Goal: Book appointment/travel/reservation

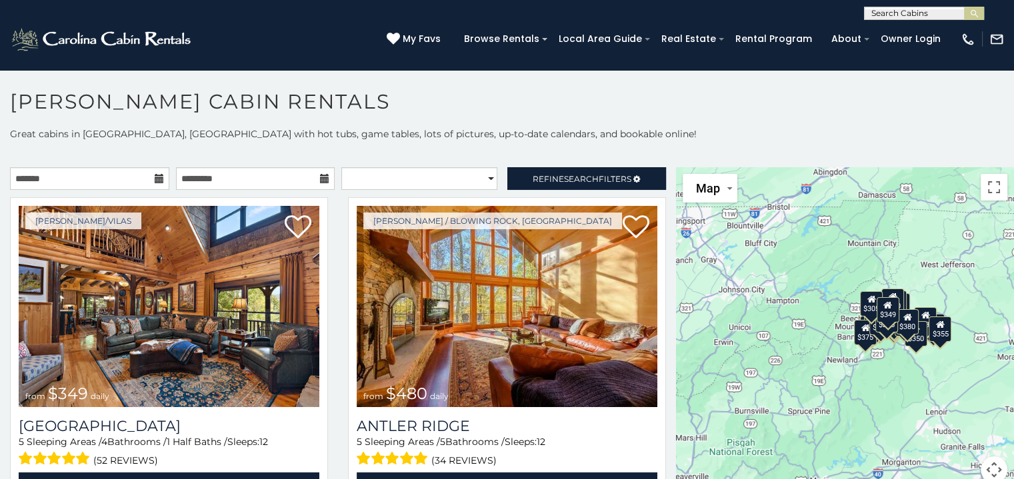
click at [157, 177] on icon at bounding box center [159, 178] width 9 height 9
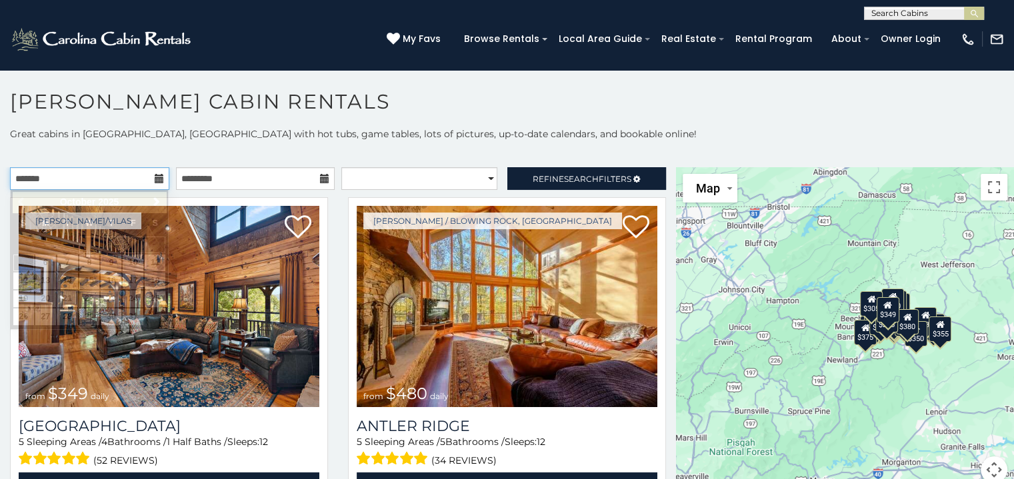
click at [69, 179] on input "text" at bounding box center [89, 178] width 159 height 23
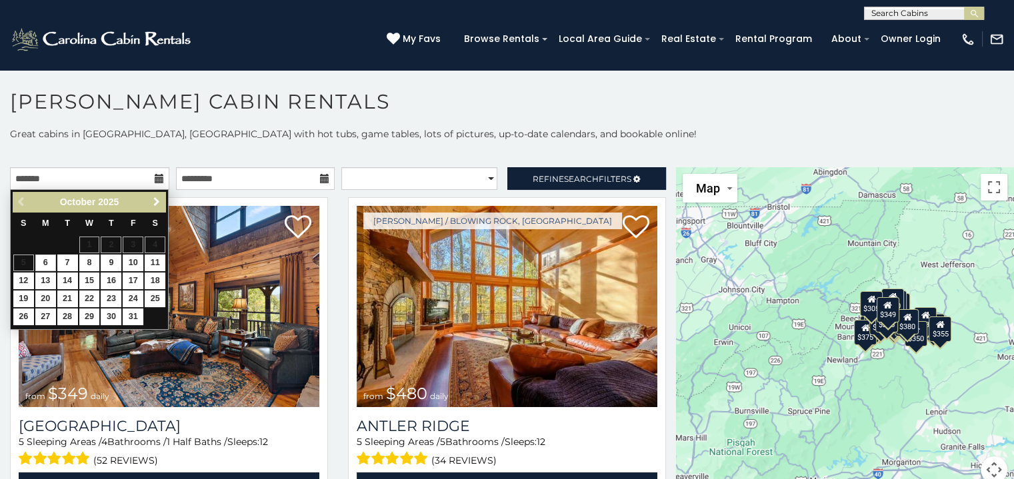
click at [150, 199] on link "Next" at bounding box center [156, 202] width 17 height 17
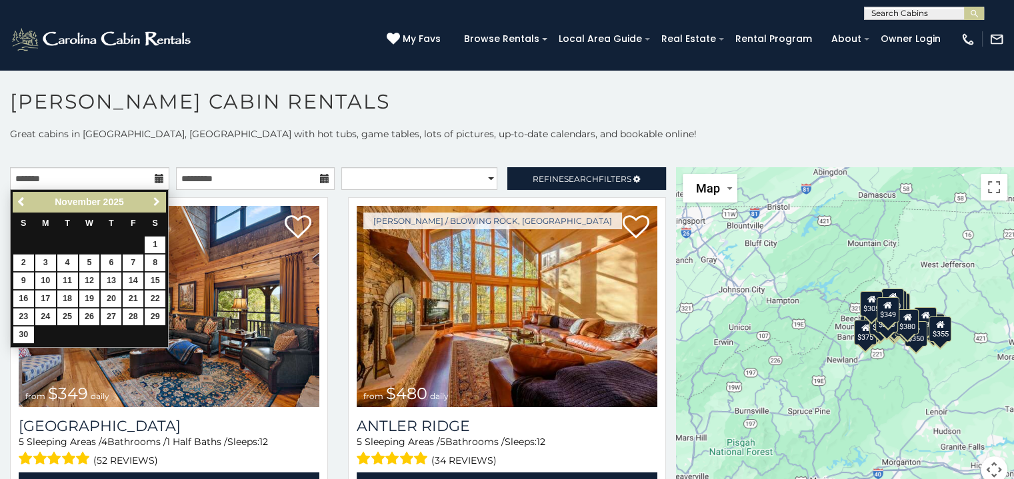
click at [150, 199] on link "Next" at bounding box center [156, 202] width 17 height 17
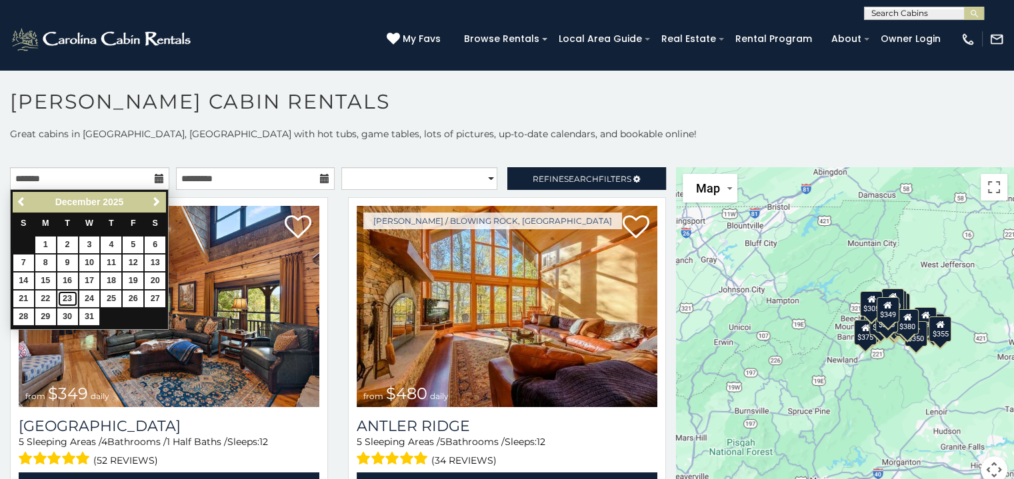
click at [69, 293] on link "23" at bounding box center [67, 299] width 21 height 17
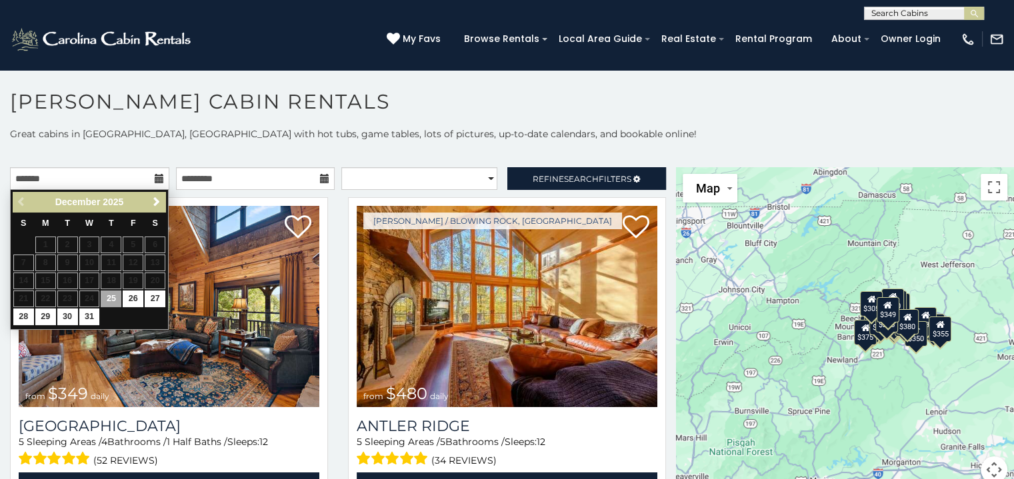
type input "**********"
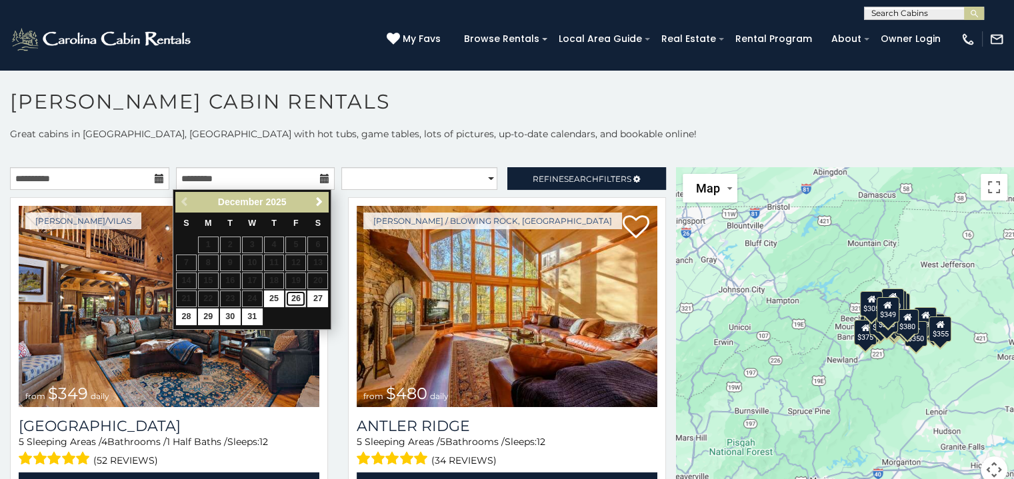
click at [292, 294] on link "26" at bounding box center [295, 299] width 21 height 17
type input "**********"
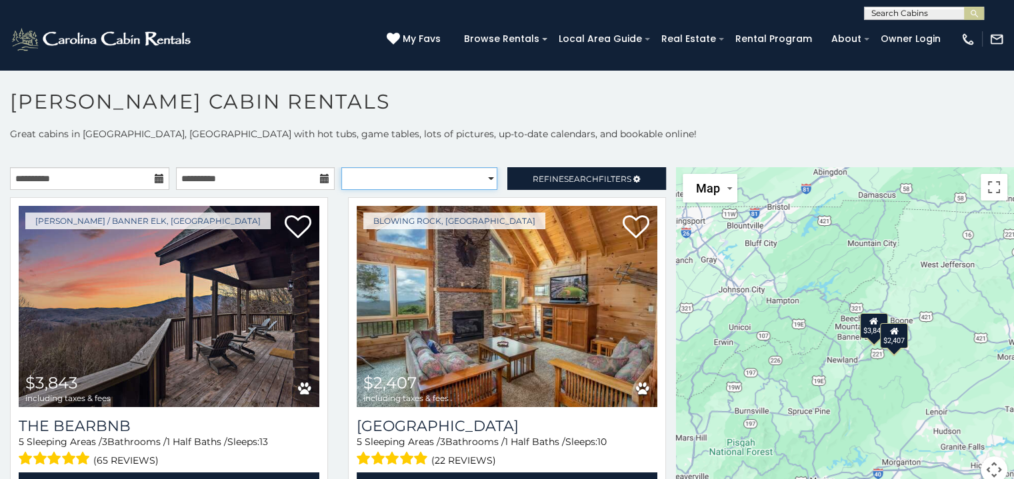
click at [479, 173] on select "**********" at bounding box center [419, 178] width 156 height 23
click at [564, 177] on span "Search" at bounding box center [581, 179] width 35 height 10
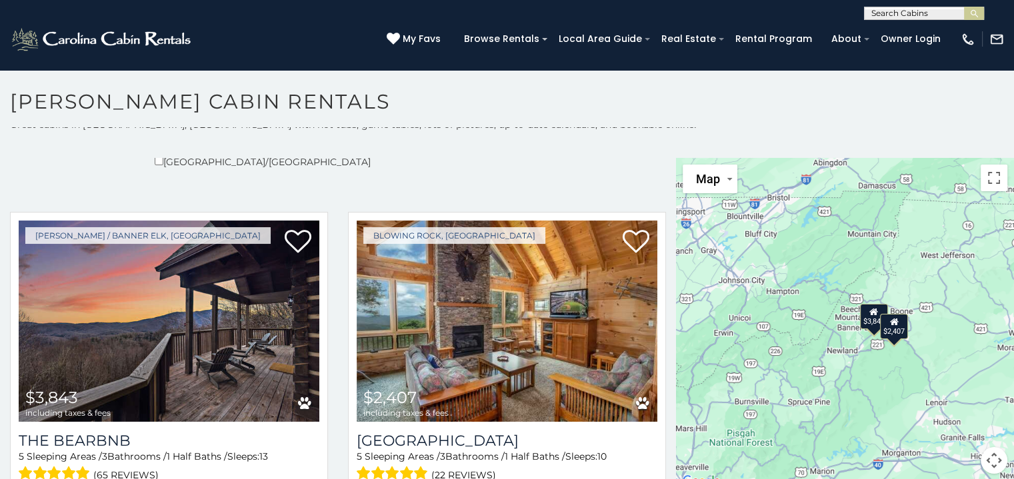
scroll to position [12, 0]
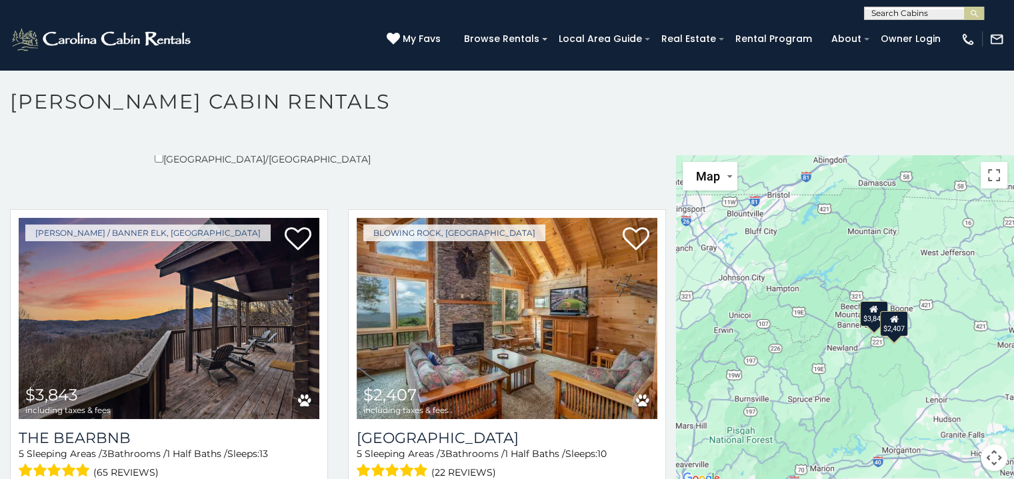
click at [982, 447] on button "Map camera controls" at bounding box center [994, 458] width 27 height 27
click at [952, 451] on button "Zoom out" at bounding box center [960, 458] width 27 height 27
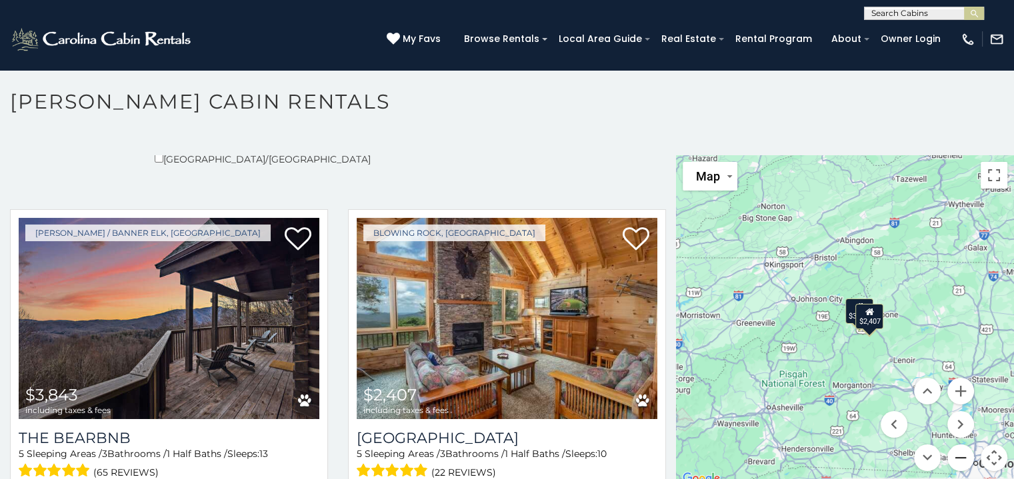
click at [952, 451] on button "Zoom out" at bounding box center [960, 458] width 27 height 27
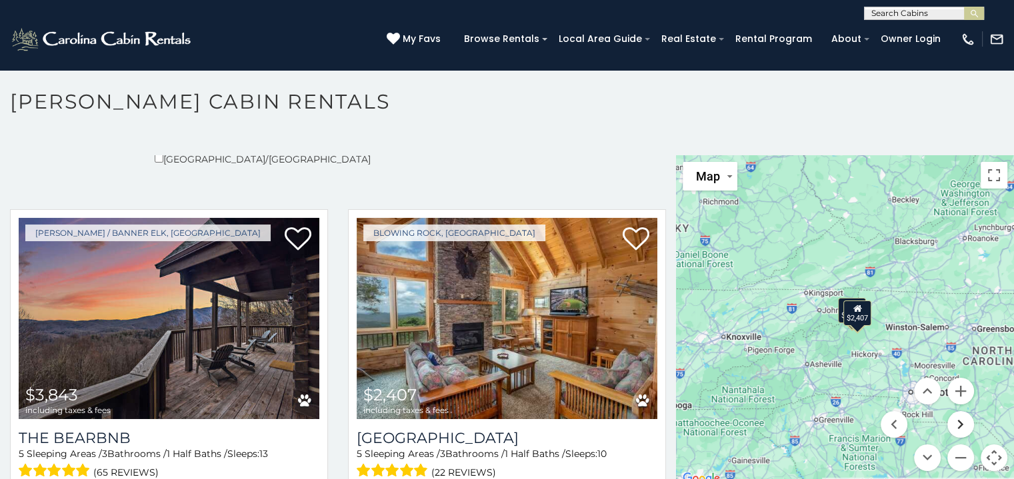
click at [948, 423] on button "Move right" at bounding box center [960, 424] width 27 height 27
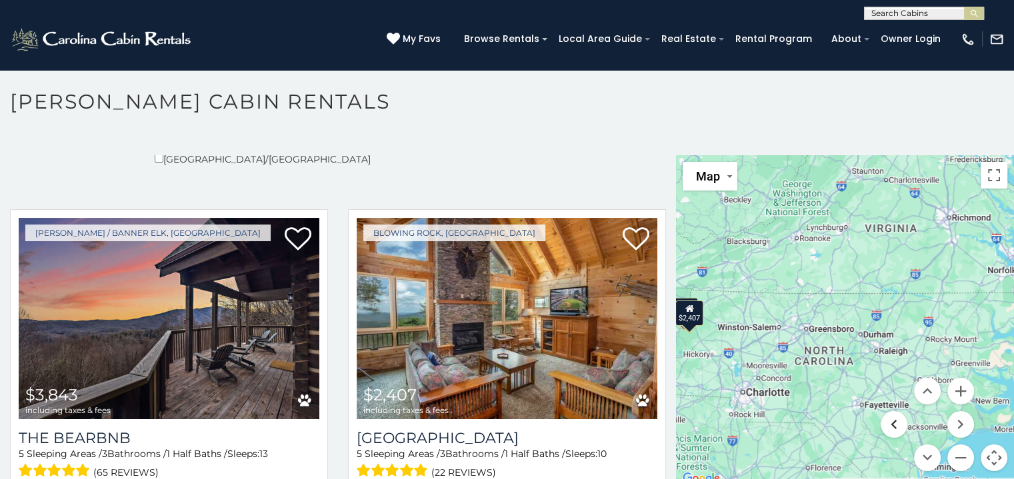
click at [893, 431] on button "Move left" at bounding box center [894, 424] width 27 height 27
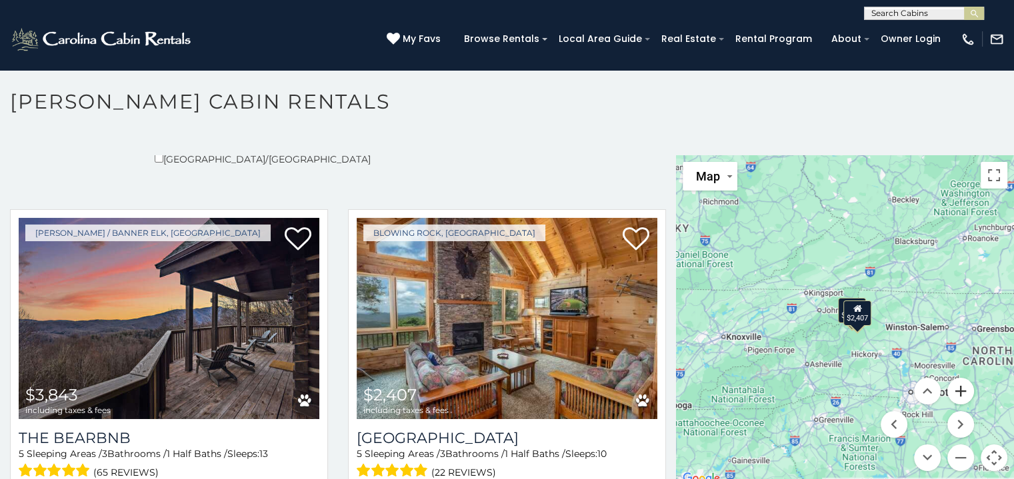
click at [952, 394] on button "Zoom in" at bounding box center [960, 391] width 27 height 27
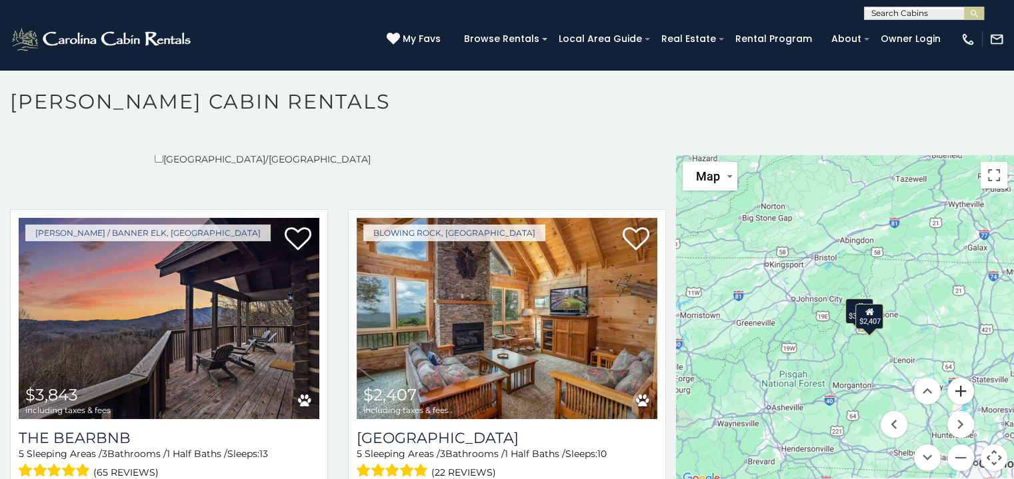
click at [952, 394] on button "Zoom in" at bounding box center [960, 391] width 27 height 27
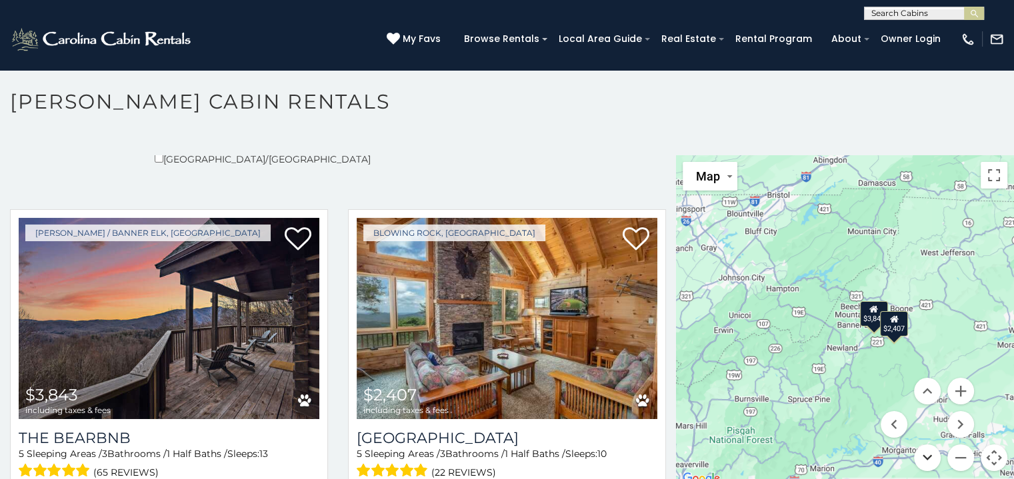
click at [916, 455] on button "Move down" at bounding box center [927, 458] width 27 height 27
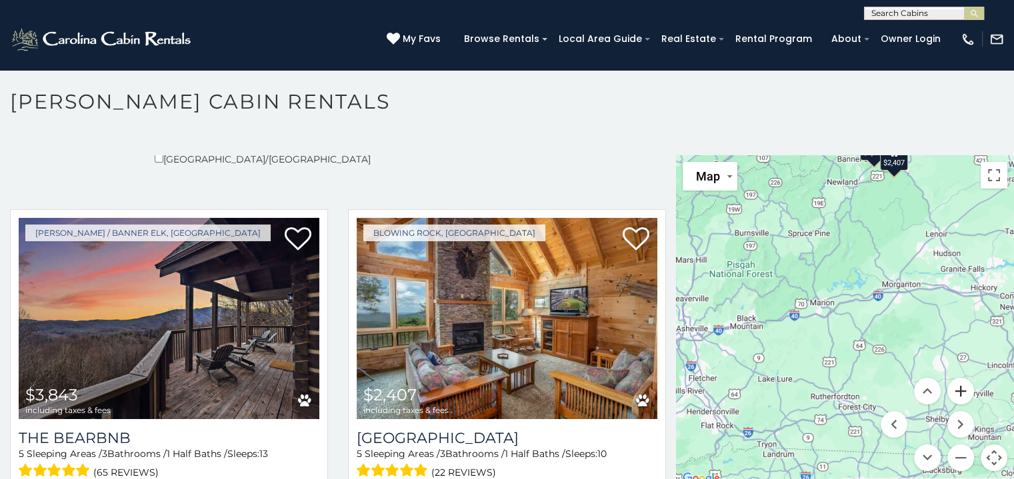
click at [955, 385] on button "Zoom in" at bounding box center [960, 391] width 27 height 27
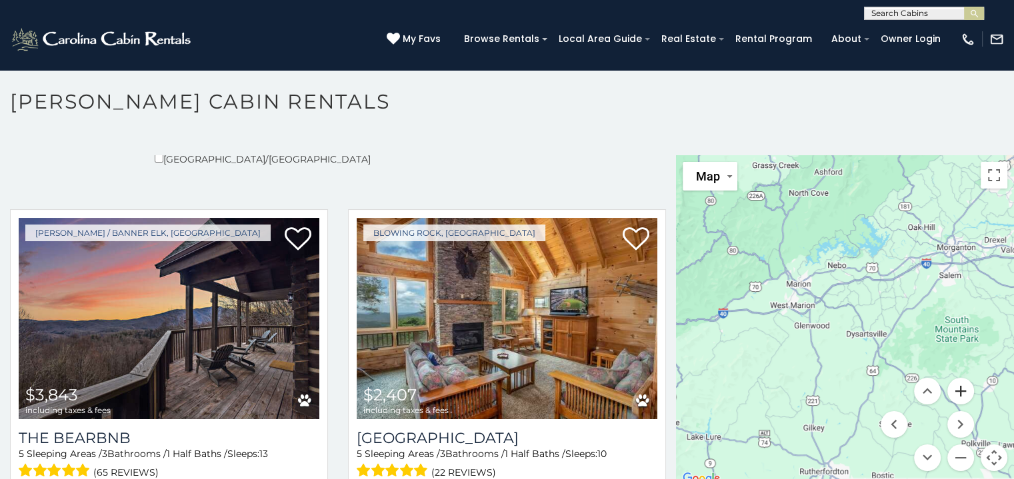
click at [955, 385] on button "Zoom in" at bounding box center [960, 391] width 27 height 27
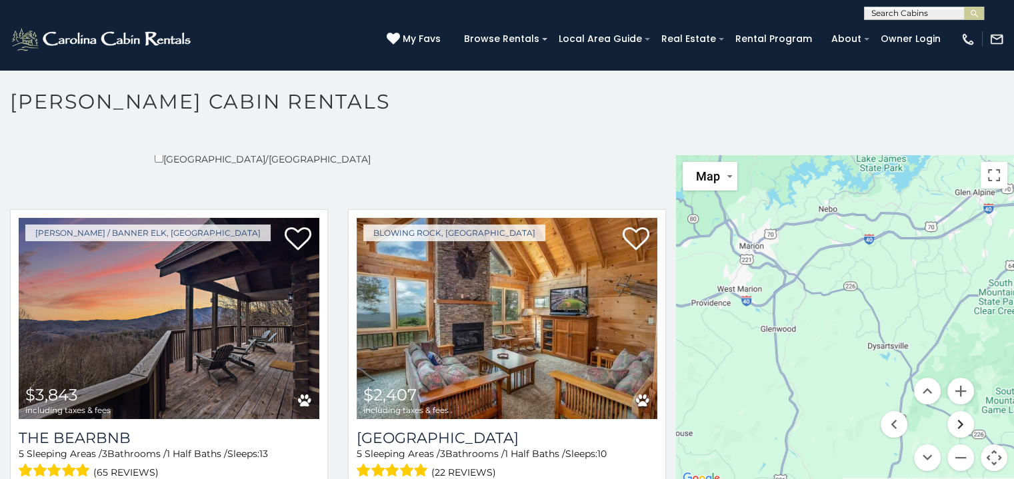
click at [954, 420] on button "Move right" at bounding box center [960, 424] width 27 height 27
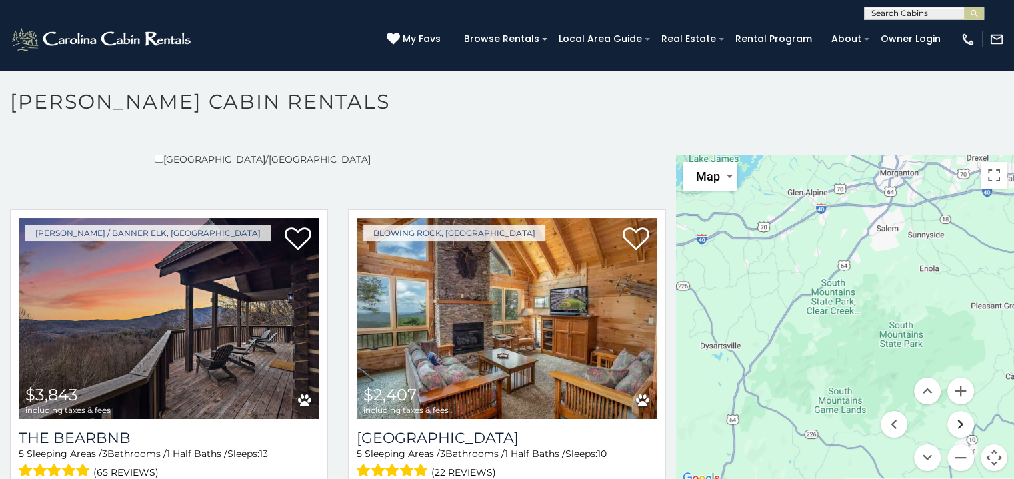
click at [954, 420] on button "Move right" at bounding box center [960, 424] width 27 height 27
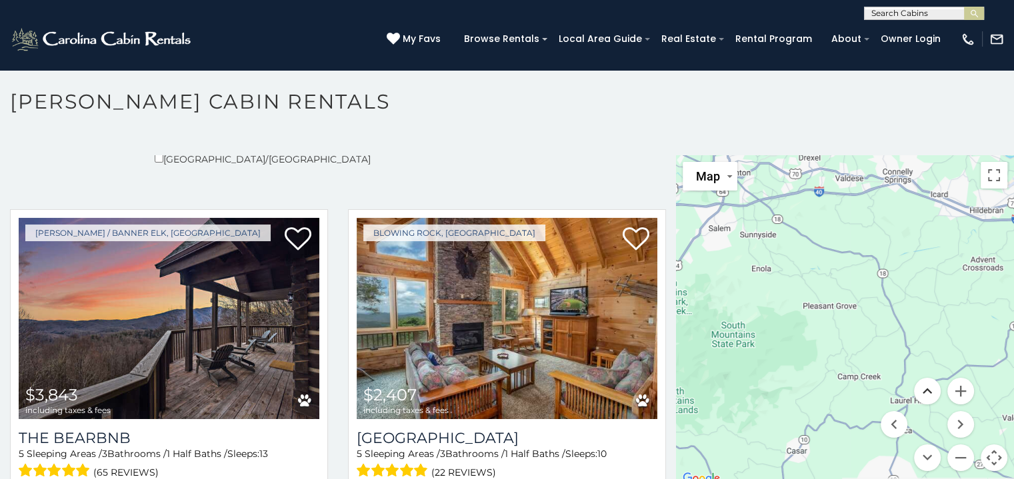
click at [926, 389] on button "Move up" at bounding box center [927, 391] width 27 height 27
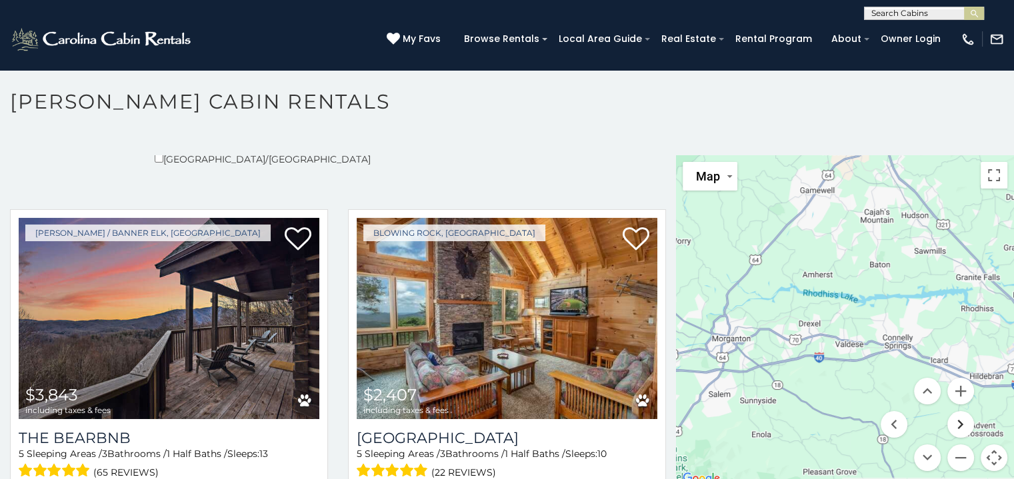
click at [950, 423] on button "Move right" at bounding box center [960, 424] width 27 height 27
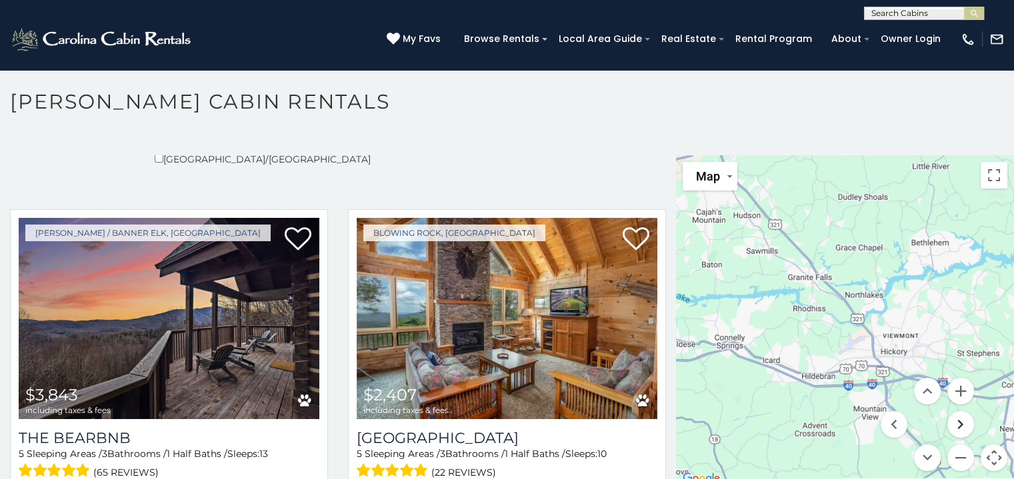
click at [950, 423] on button "Move right" at bounding box center [960, 424] width 27 height 27
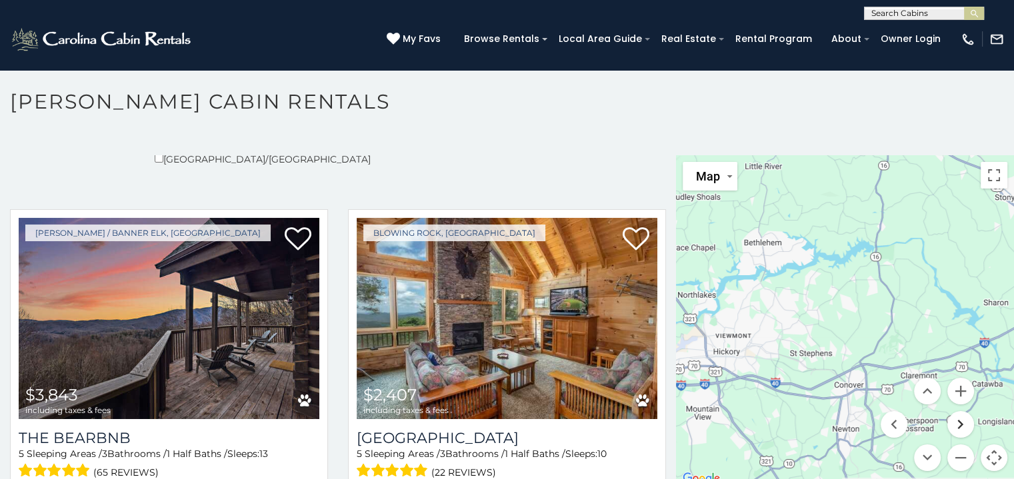
click at [950, 423] on button "Move right" at bounding box center [960, 424] width 27 height 27
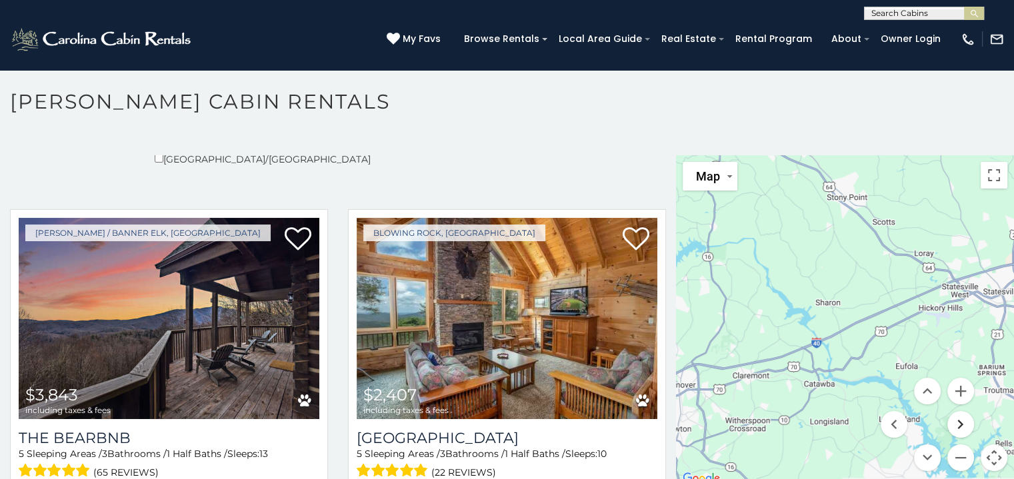
click at [950, 423] on button "Move right" at bounding box center [960, 424] width 27 height 27
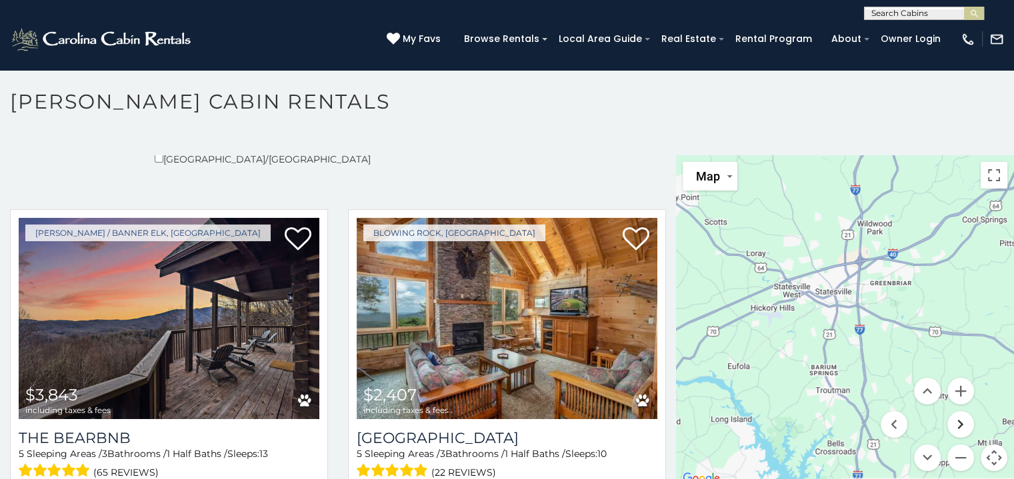
click at [950, 423] on button "Move right" at bounding box center [960, 424] width 27 height 27
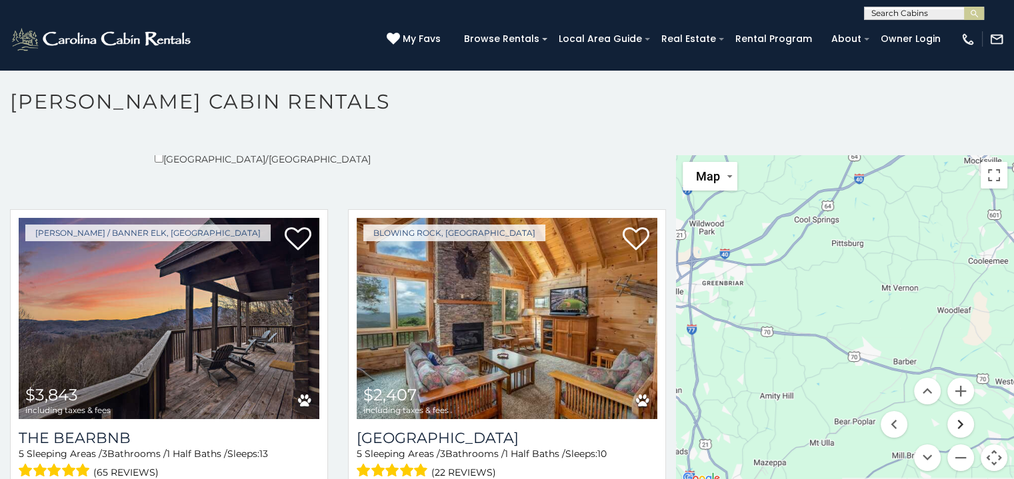
click at [950, 423] on button "Move right" at bounding box center [960, 424] width 27 height 27
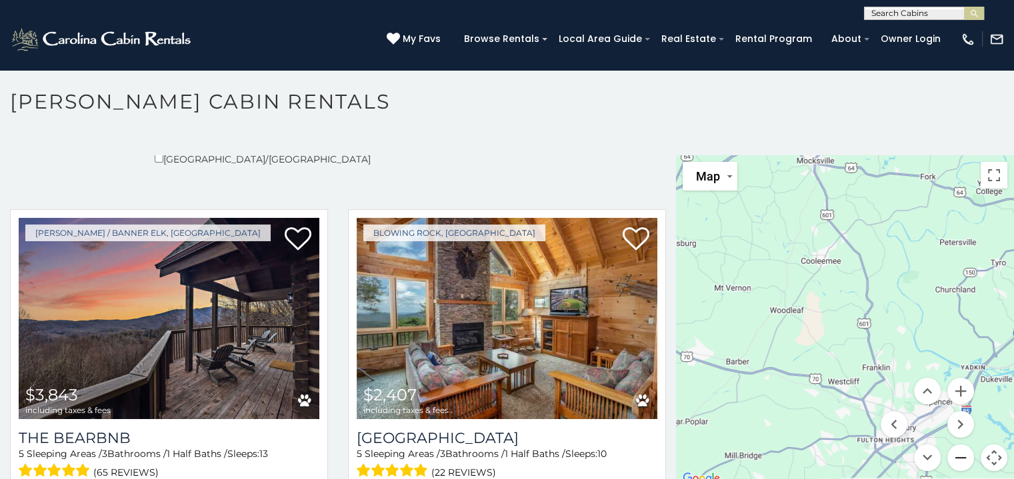
click at [950, 455] on button "Zoom out" at bounding box center [960, 458] width 27 height 27
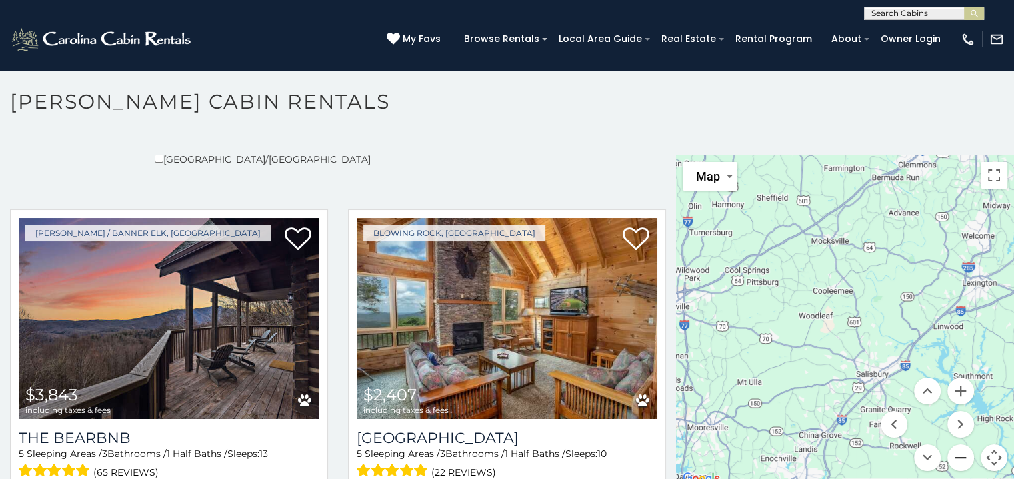
click at [950, 455] on button "Zoom out" at bounding box center [960, 458] width 27 height 27
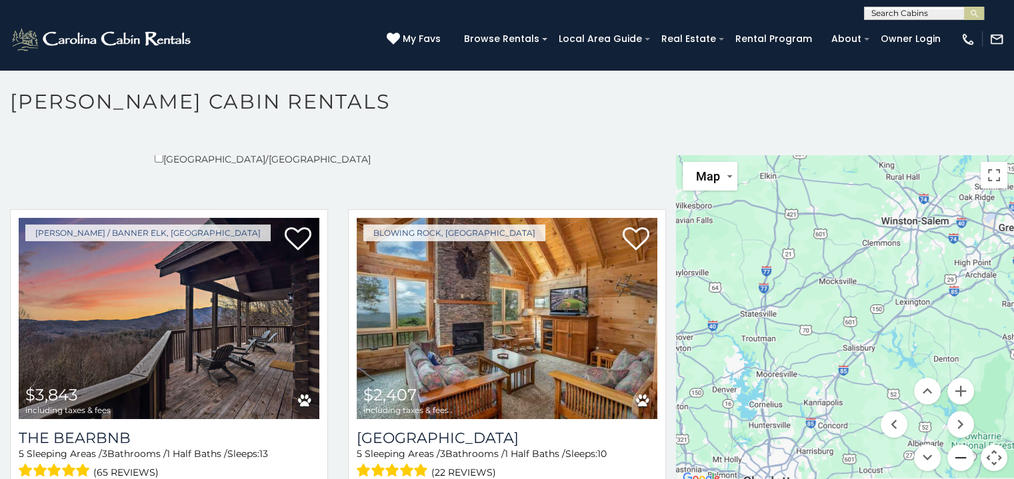
click at [951, 453] on button "Zoom out" at bounding box center [960, 458] width 27 height 27
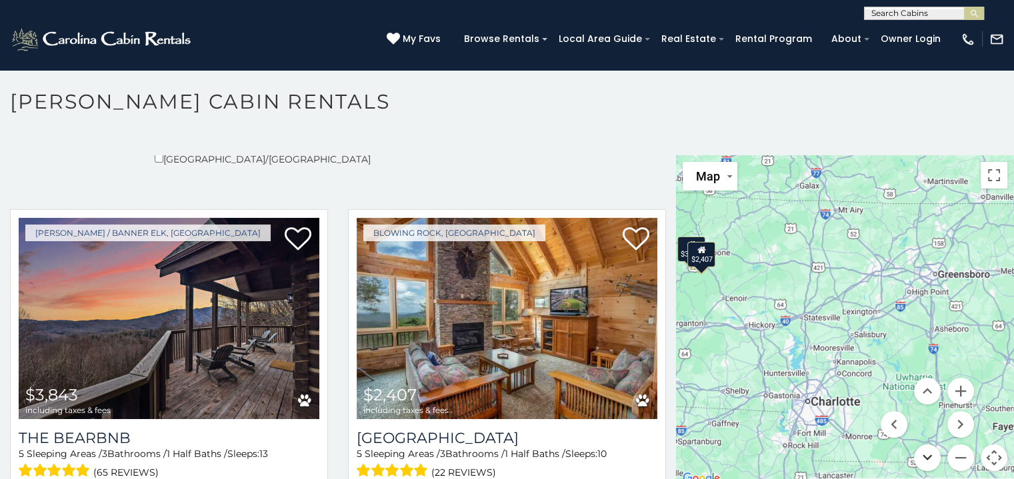
click at [920, 451] on button "Move down" at bounding box center [927, 458] width 27 height 27
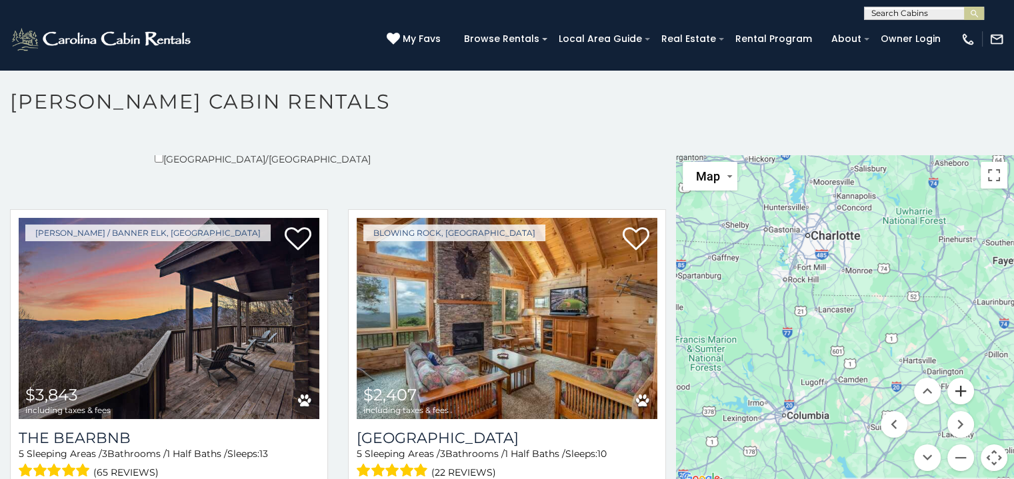
click at [952, 389] on button "Zoom in" at bounding box center [960, 391] width 27 height 27
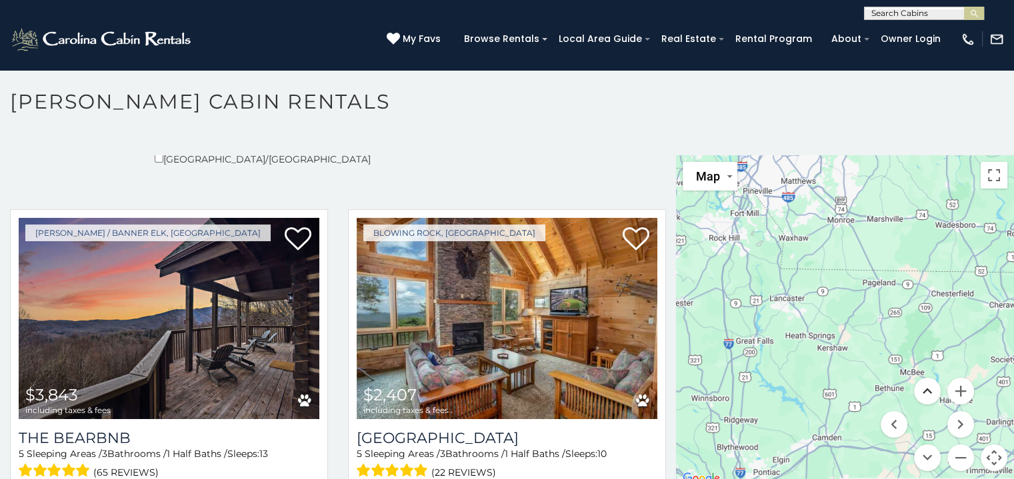
click at [917, 383] on button "Move up" at bounding box center [927, 391] width 27 height 27
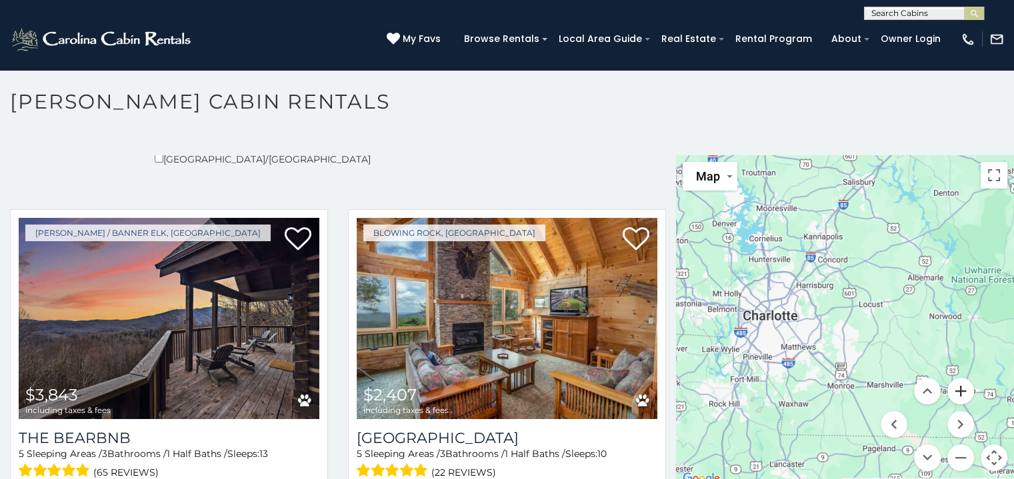
click at [952, 391] on button "Zoom in" at bounding box center [960, 391] width 27 height 27
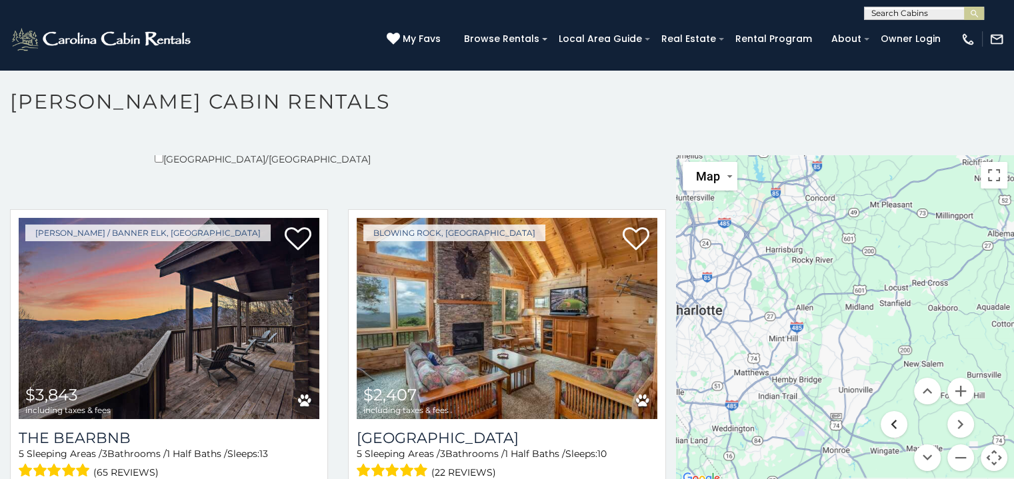
click at [881, 431] on button "Move left" at bounding box center [894, 424] width 27 height 27
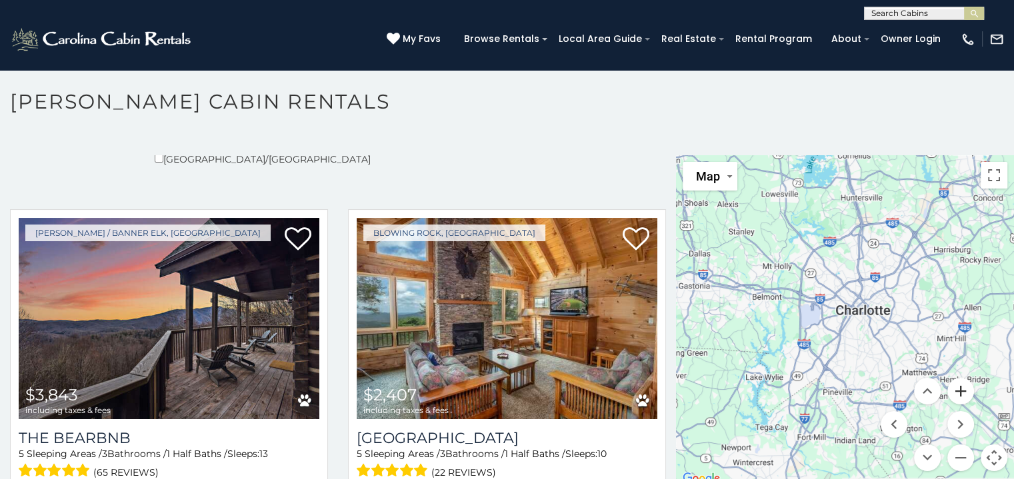
click at [953, 389] on button "Zoom in" at bounding box center [960, 391] width 27 height 27
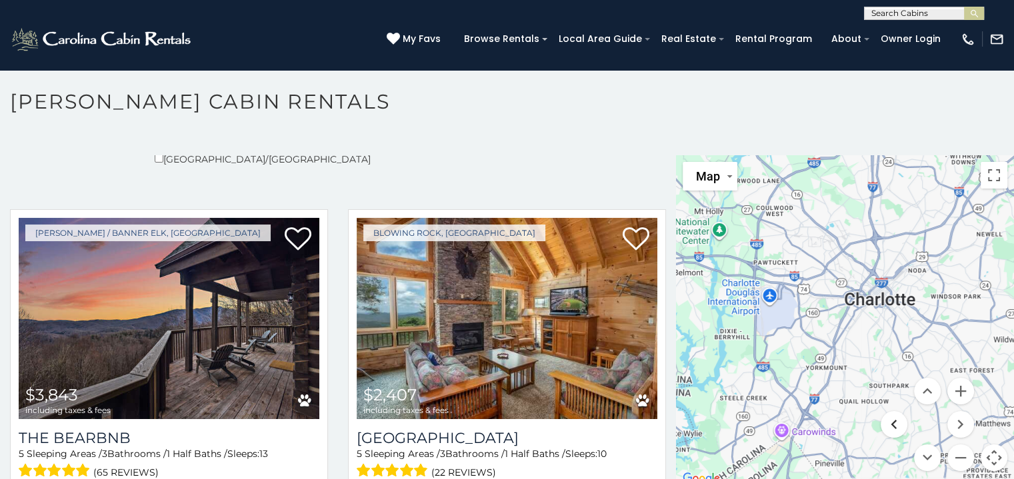
click at [891, 425] on button "Move left" at bounding box center [894, 424] width 27 height 27
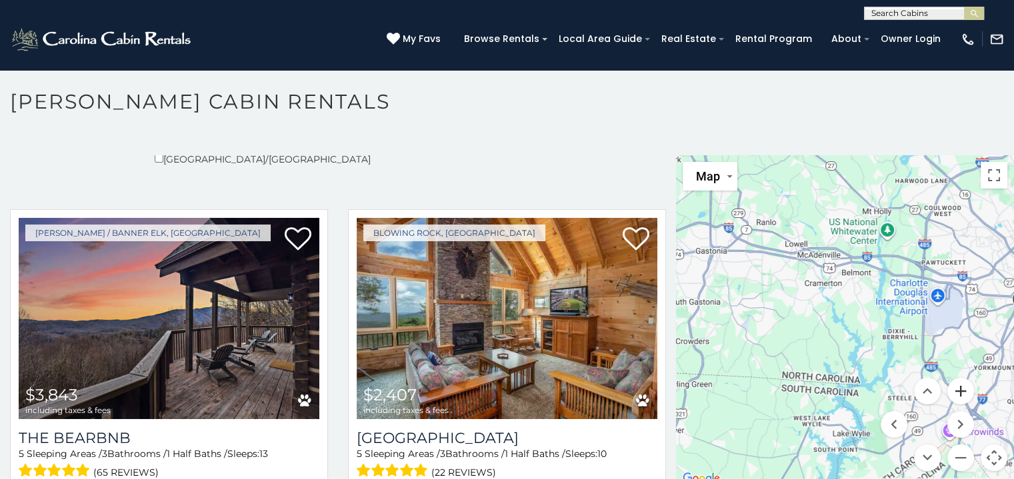
click at [951, 389] on button "Zoom in" at bounding box center [960, 391] width 27 height 27
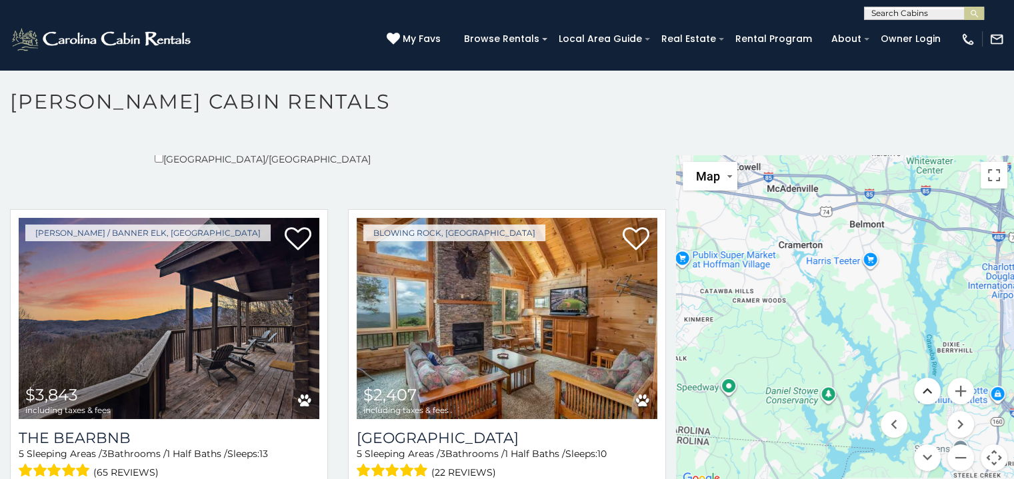
click at [918, 391] on button "Move up" at bounding box center [927, 391] width 27 height 27
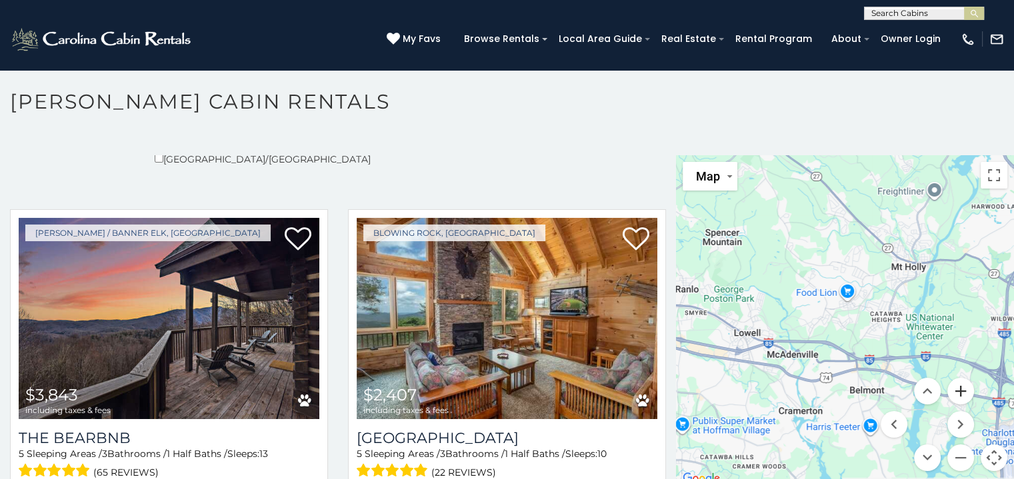
click at [950, 390] on button "Zoom in" at bounding box center [960, 391] width 27 height 27
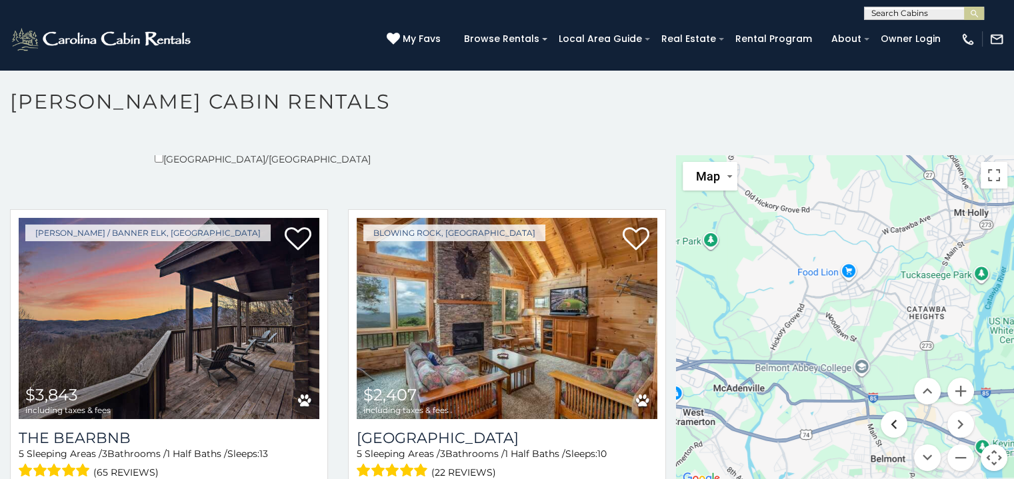
click at [892, 422] on button "Move left" at bounding box center [894, 424] width 27 height 27
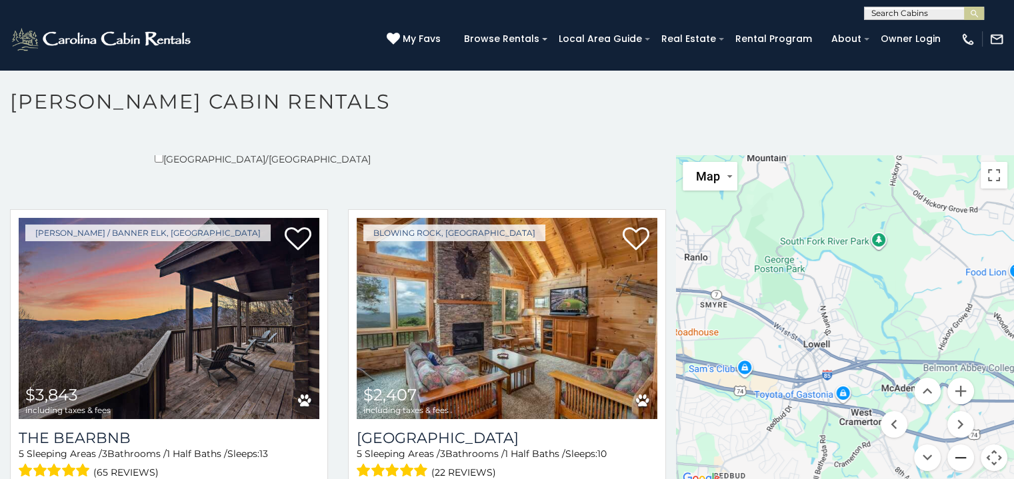
click at [949, 455] on button "Zoom out" at bounding box center [960, 458] width 27 height 27
